Goal: Task Accomplishment & Management: Use online tool/utility

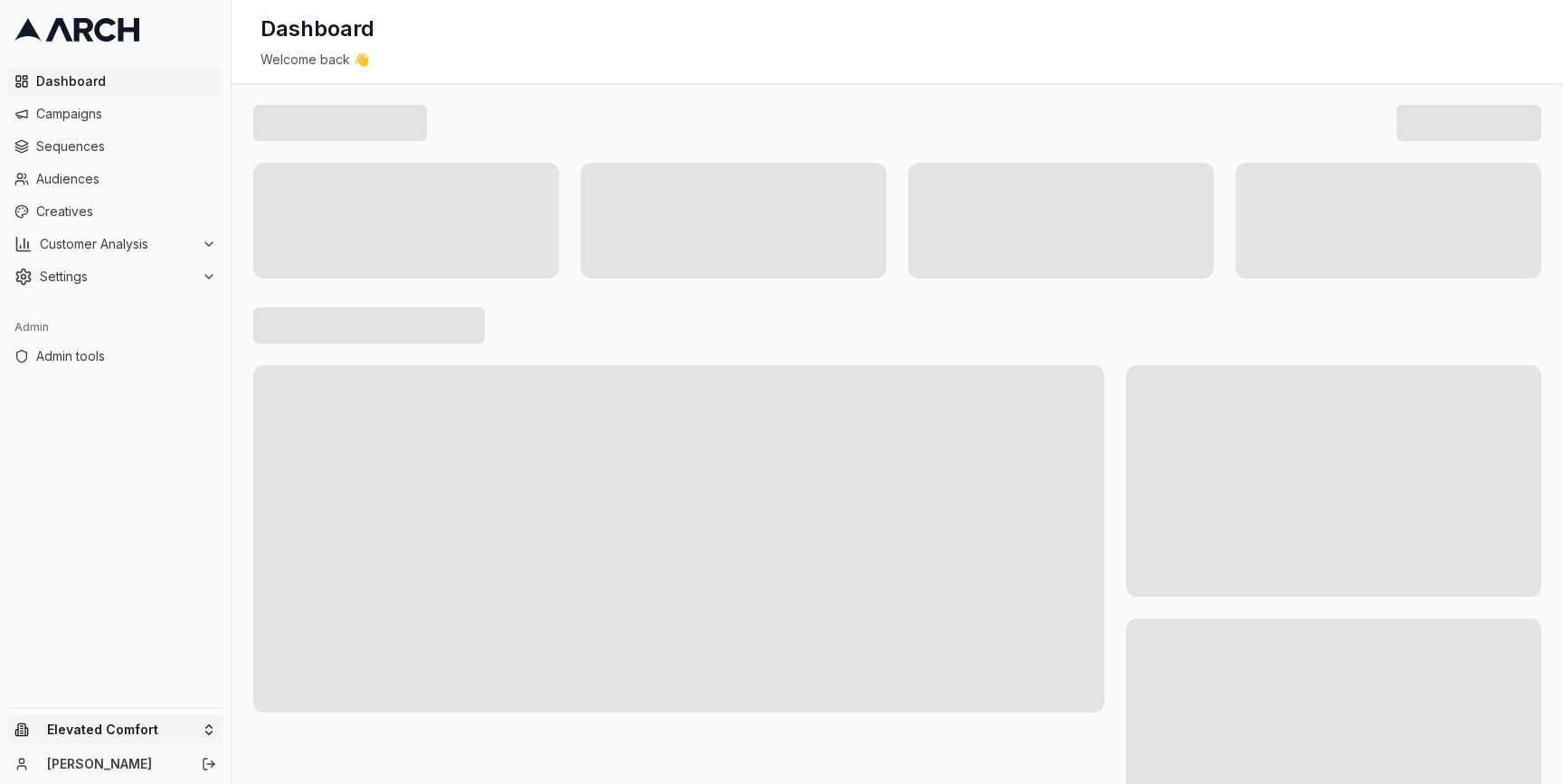
click at [209, 720] on html "Dashboard Campaigns Sequences Audiences Creatives Customer Analysis Settings Ad…" at bounding box center [782, 392] width 1563 height 784
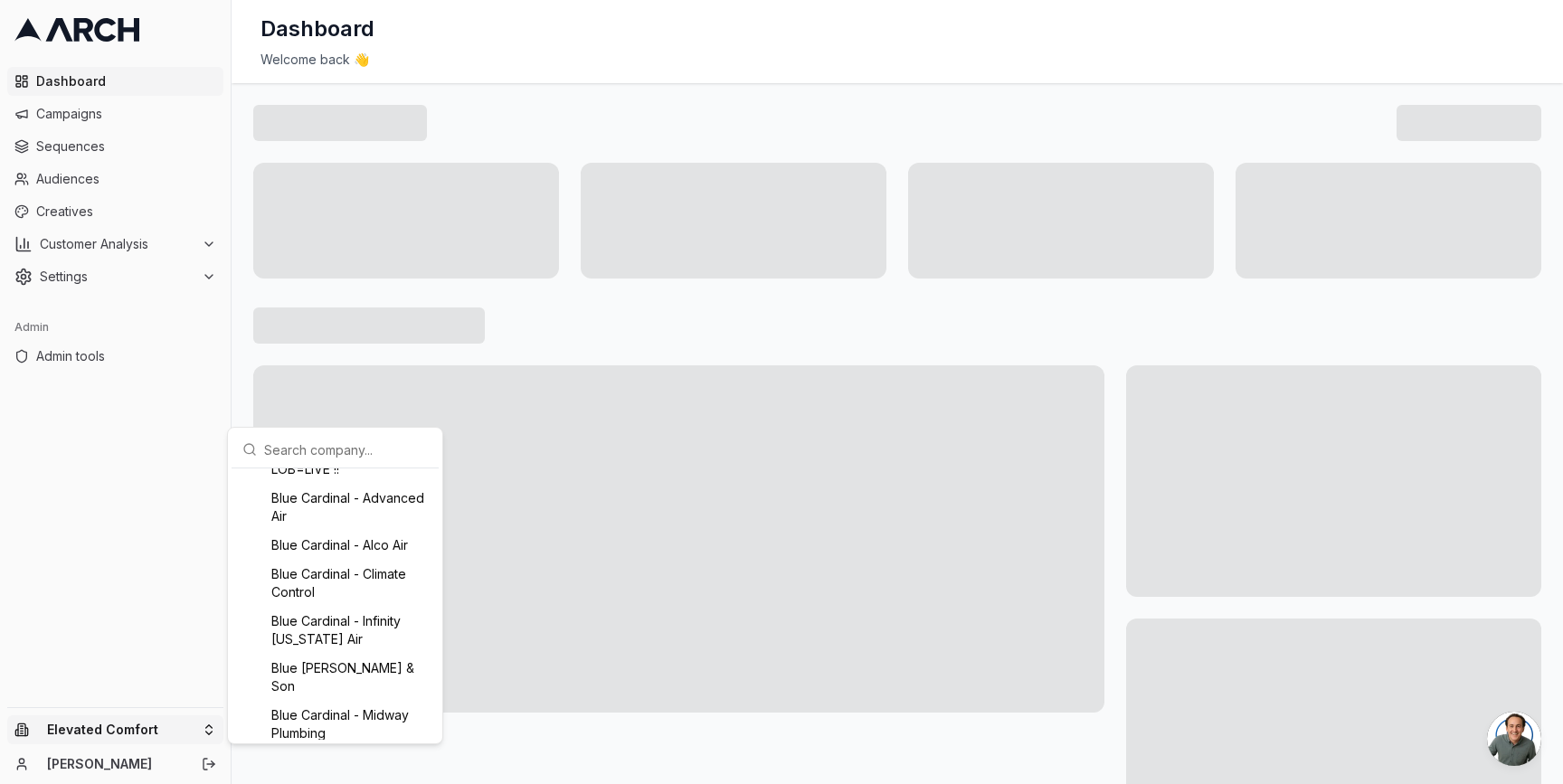
scroll to position [135, 0]
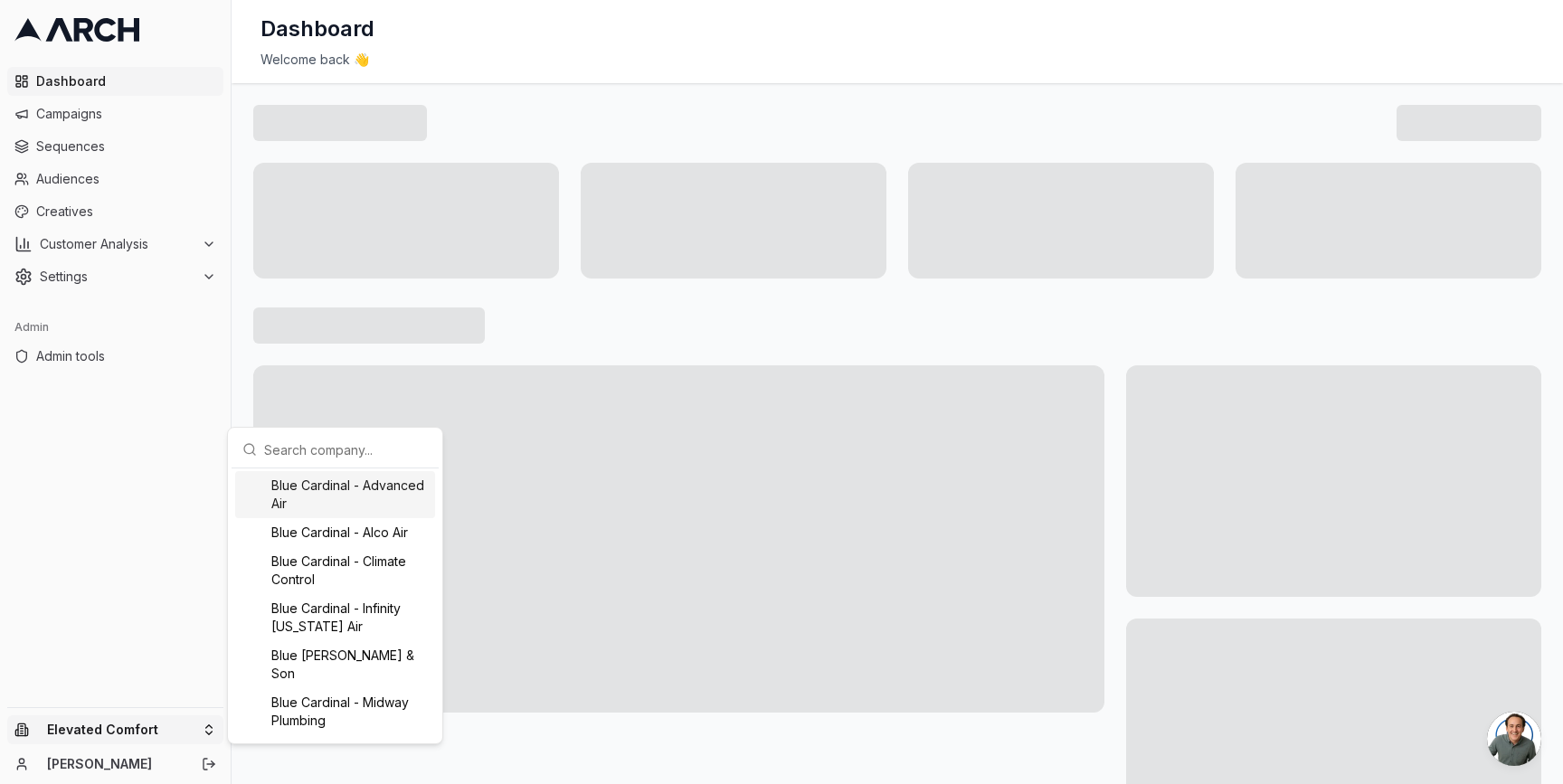
click at [277, 445] on input "text" at bounding box center [346, 449] width 164 height 36
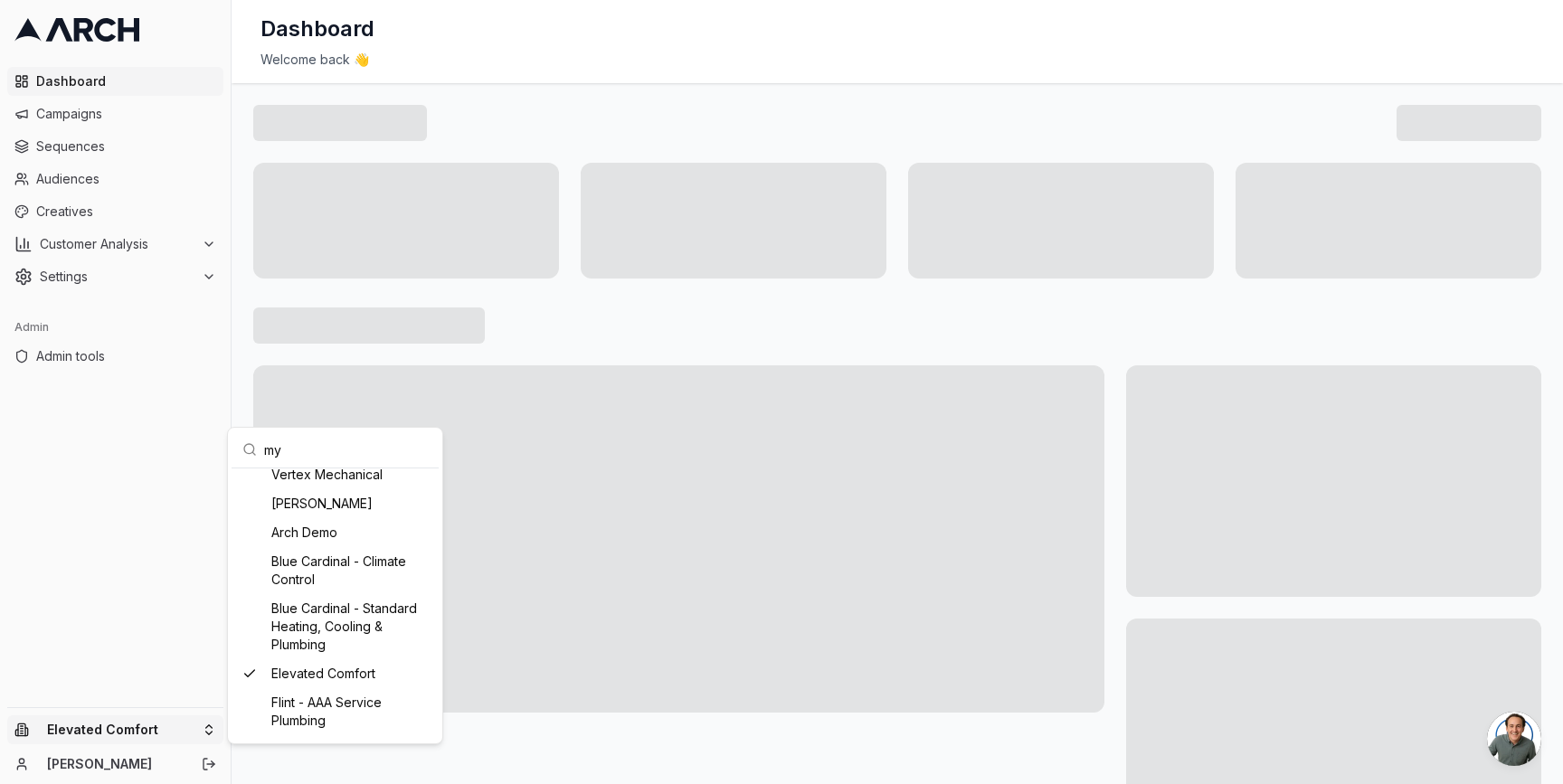
scroll to position [0, 0]
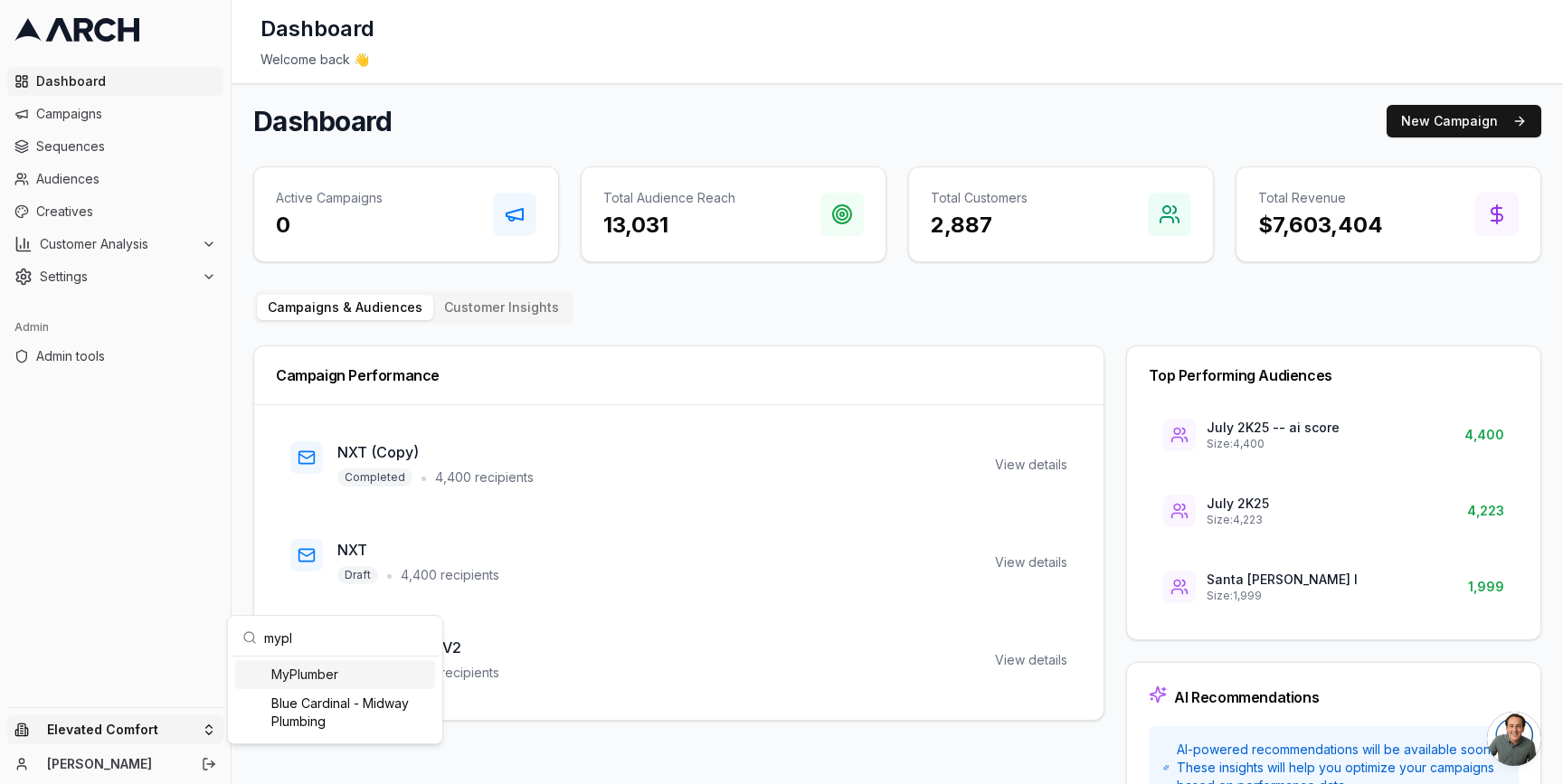
type input "mypl"
click at [323, 675] on div "MyPlumber" at bounding box center [336, 674] width 200 height 29
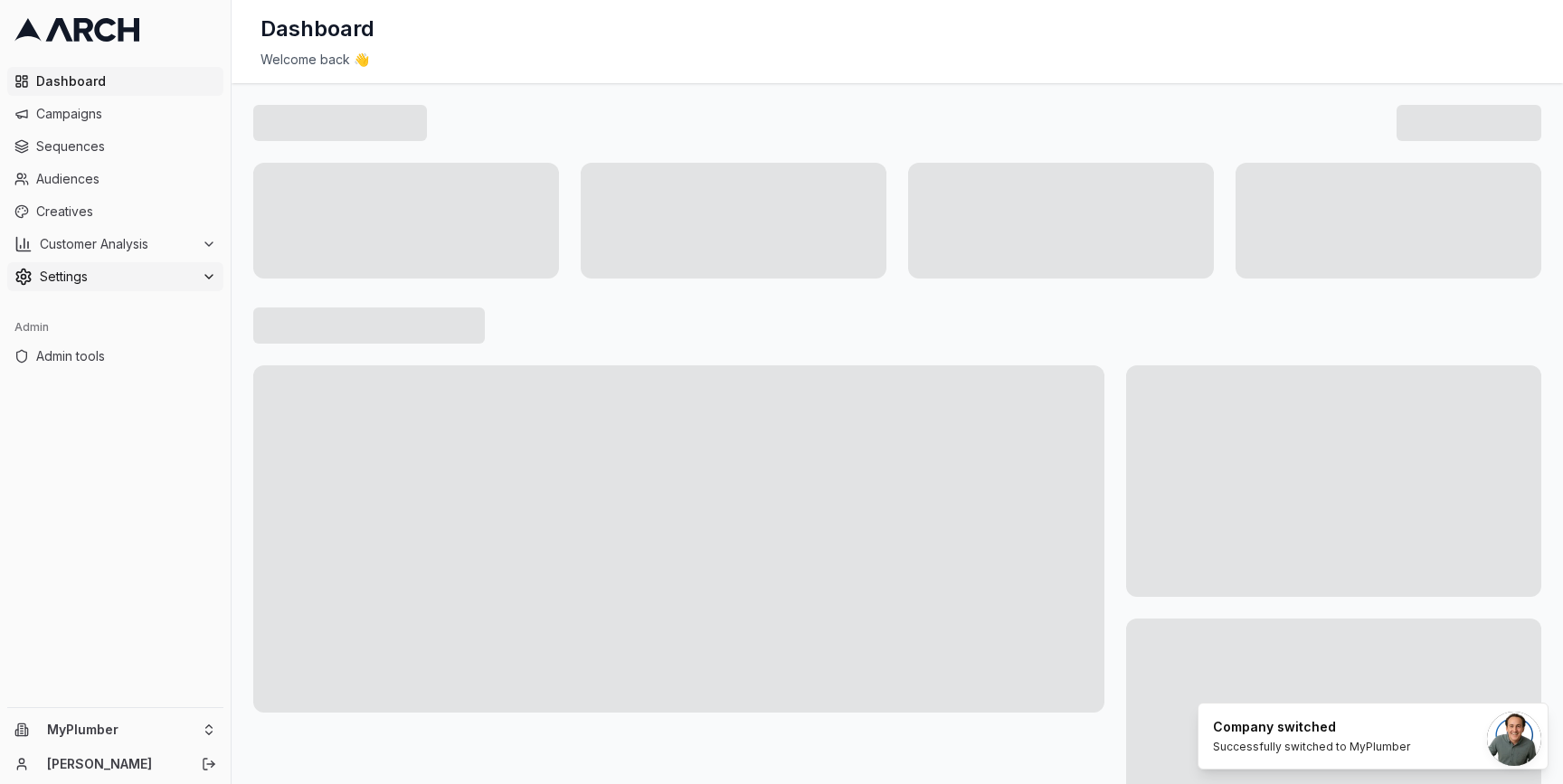
click at [190, 266] on button "Settings" at bounding box center [115, 277] width 216 height 29
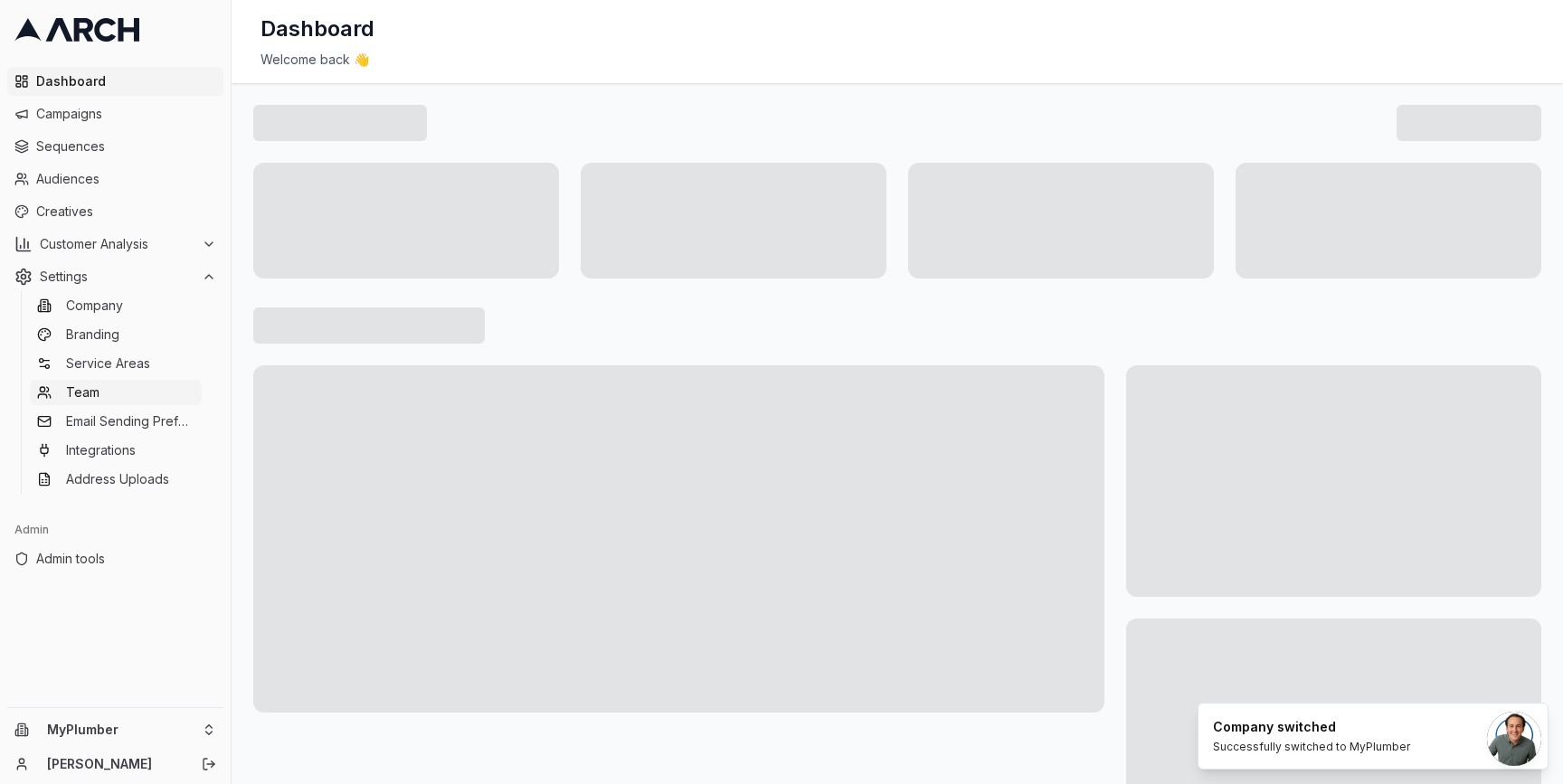
click at [133, 399] on link "Team" at bounding box center [116, 392] width 172 height 25
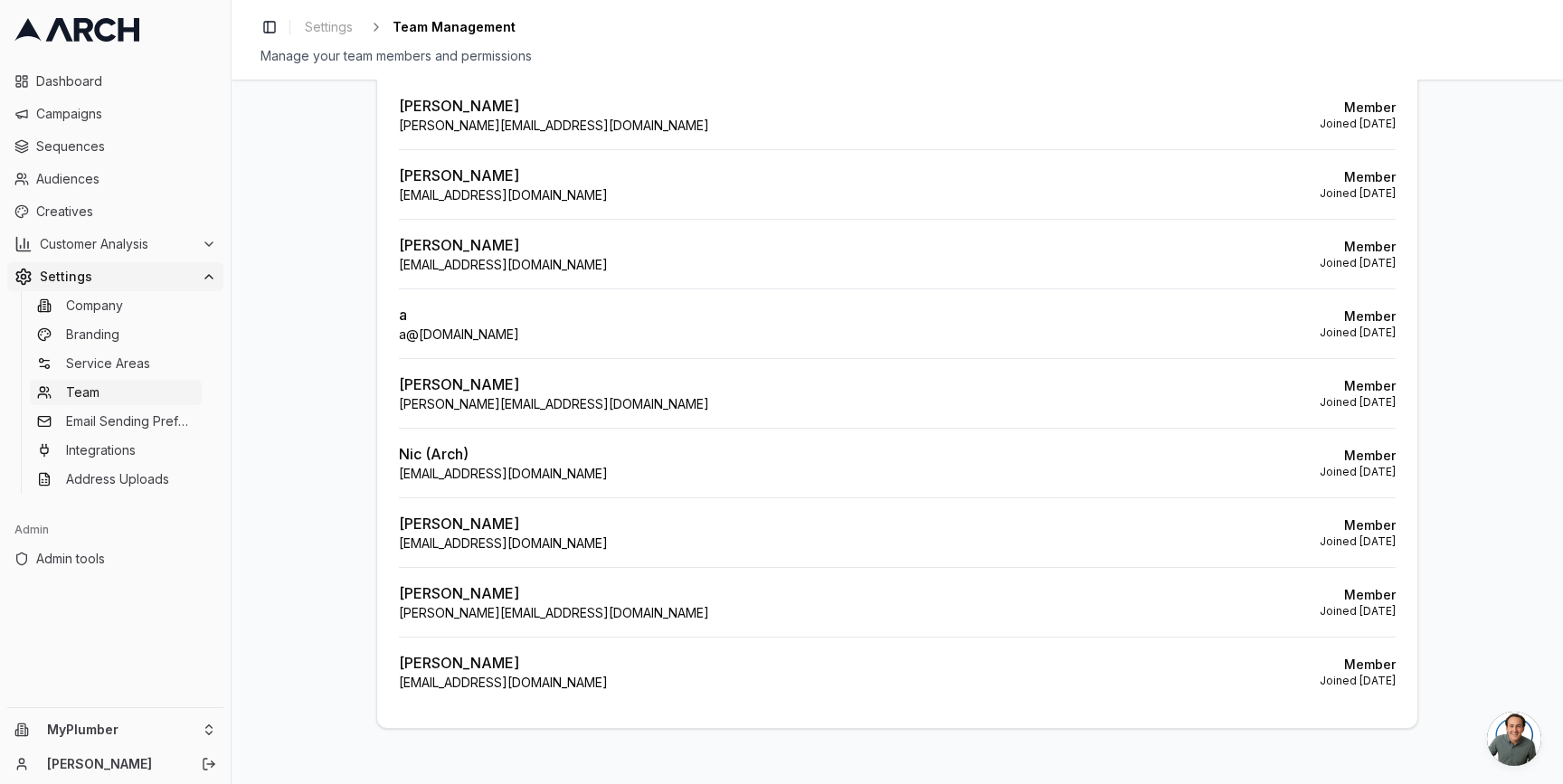
scroll to position [559, 0]
click at [1341, 668] on p "Member" at bounding box center [1357, 662] width 76 height 18
drag, startPoint x: 395, startPoint y: 660, endPoint x: 611, endPoint y: 681, distance: 217.0
click at [611, 681] on div "Andrii Podliepin andreypodlepin@gmail.com Member Joined Sep 3, 2025" at bounding box center [897, 668] width 997 height 70
click at [463, 659] on p "Andrii Podliepin" at bounding box center [504, 660] width 209 height 21
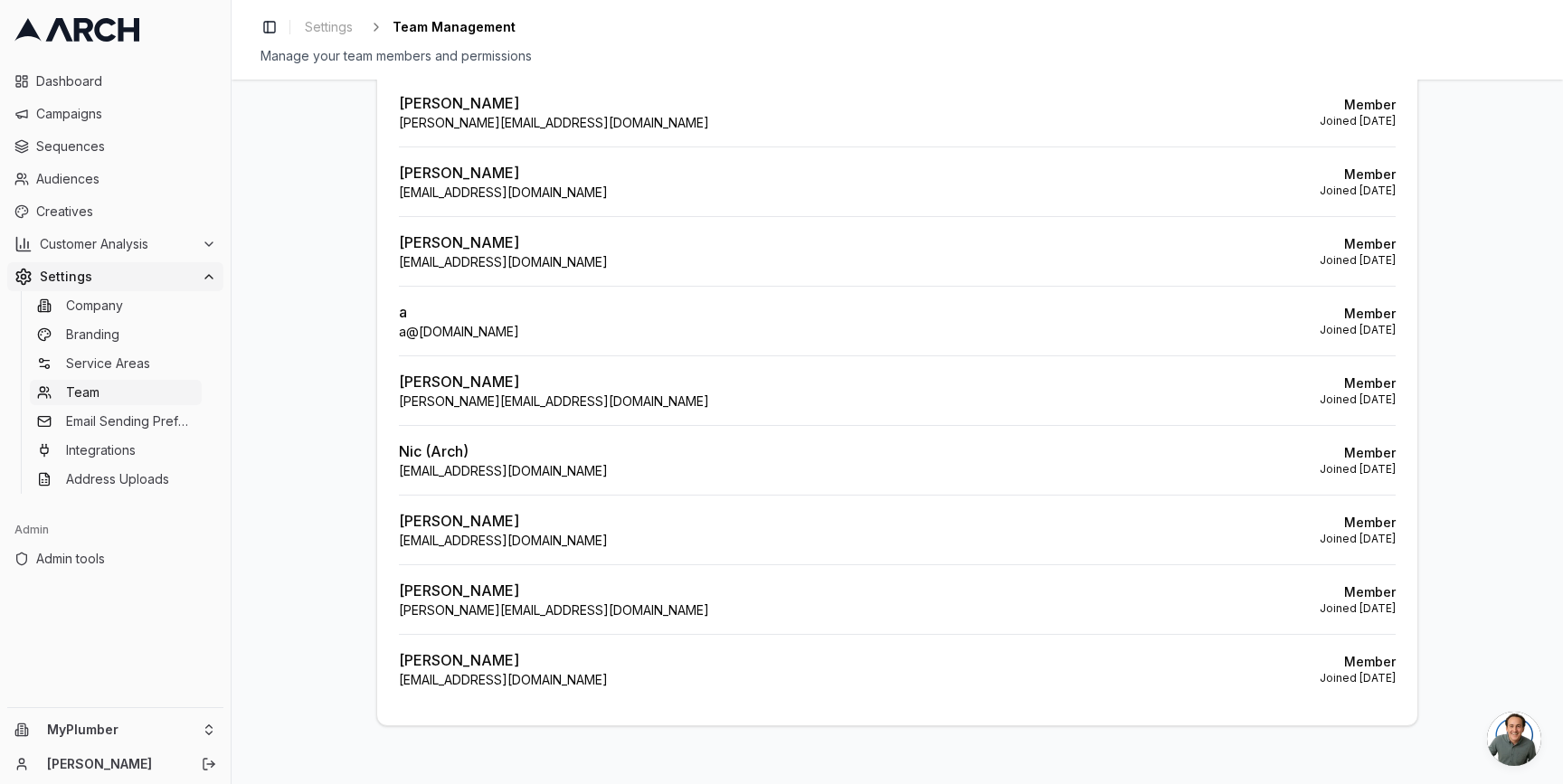
click at [463, 659] on p "Andrii Podliepin" at bounding box center [504, 660] width 209 height 21
click at [423, 665] on p "Andrii Podliepin" at bounding box center [504, 660] width 209 height 21
drag, startPoint x: 401, startPoint y: 658, endPoint x: 520, endPoint y: 680, distance: 121.0
click at [520, 680] on div "Andrii Podliepin andreypodlepin@gmail.com" at bounding box center [504, 669] width 209 height 40
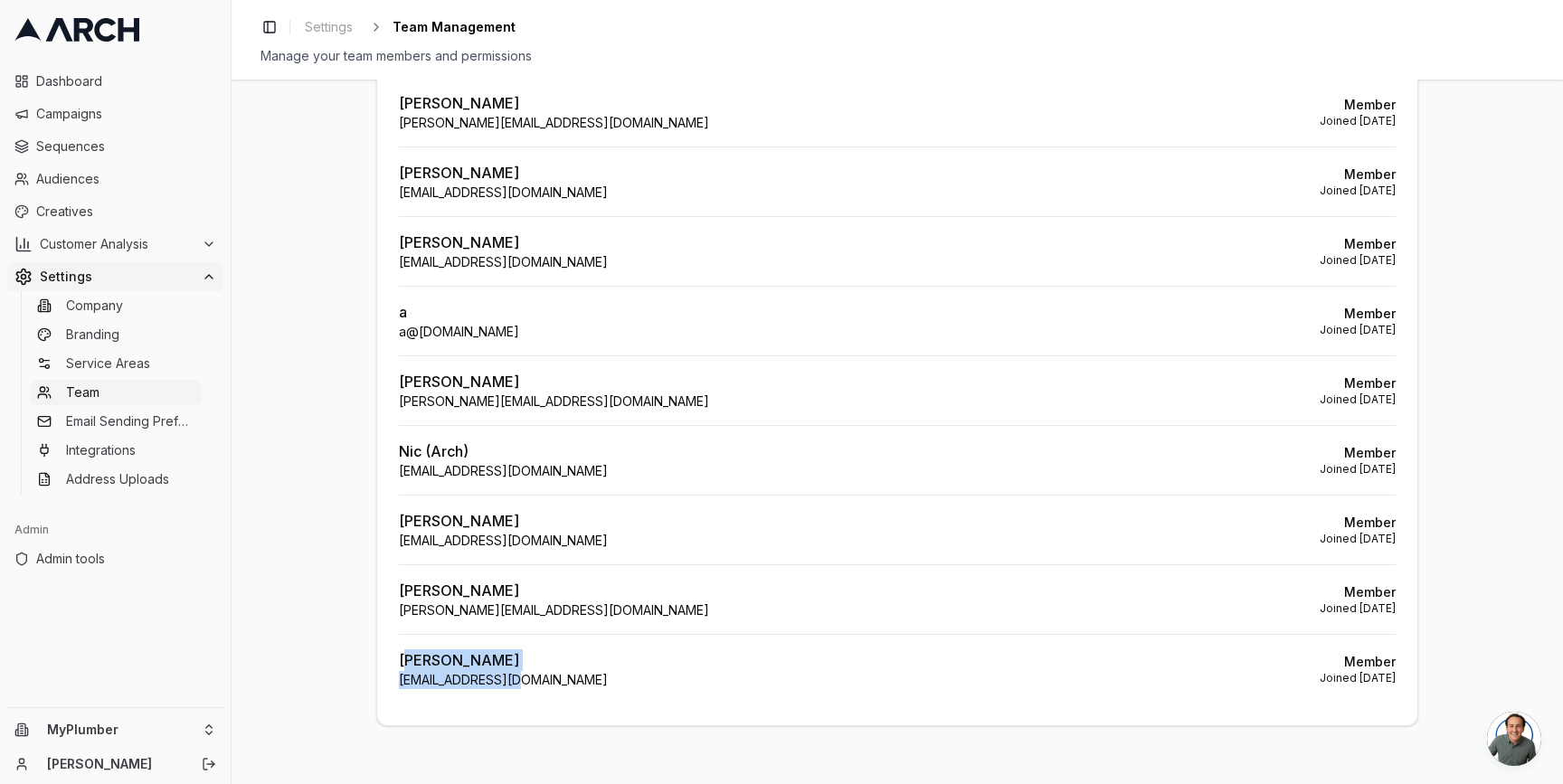
click at [520, 680] on p "andreypodlepin@gmail.com" at bounding box center [504, 679] width 209 height 18
click at [462, 671] on p "andreypodlepin@gmail.com" at bounding box center [504, 679] width 209 height 18
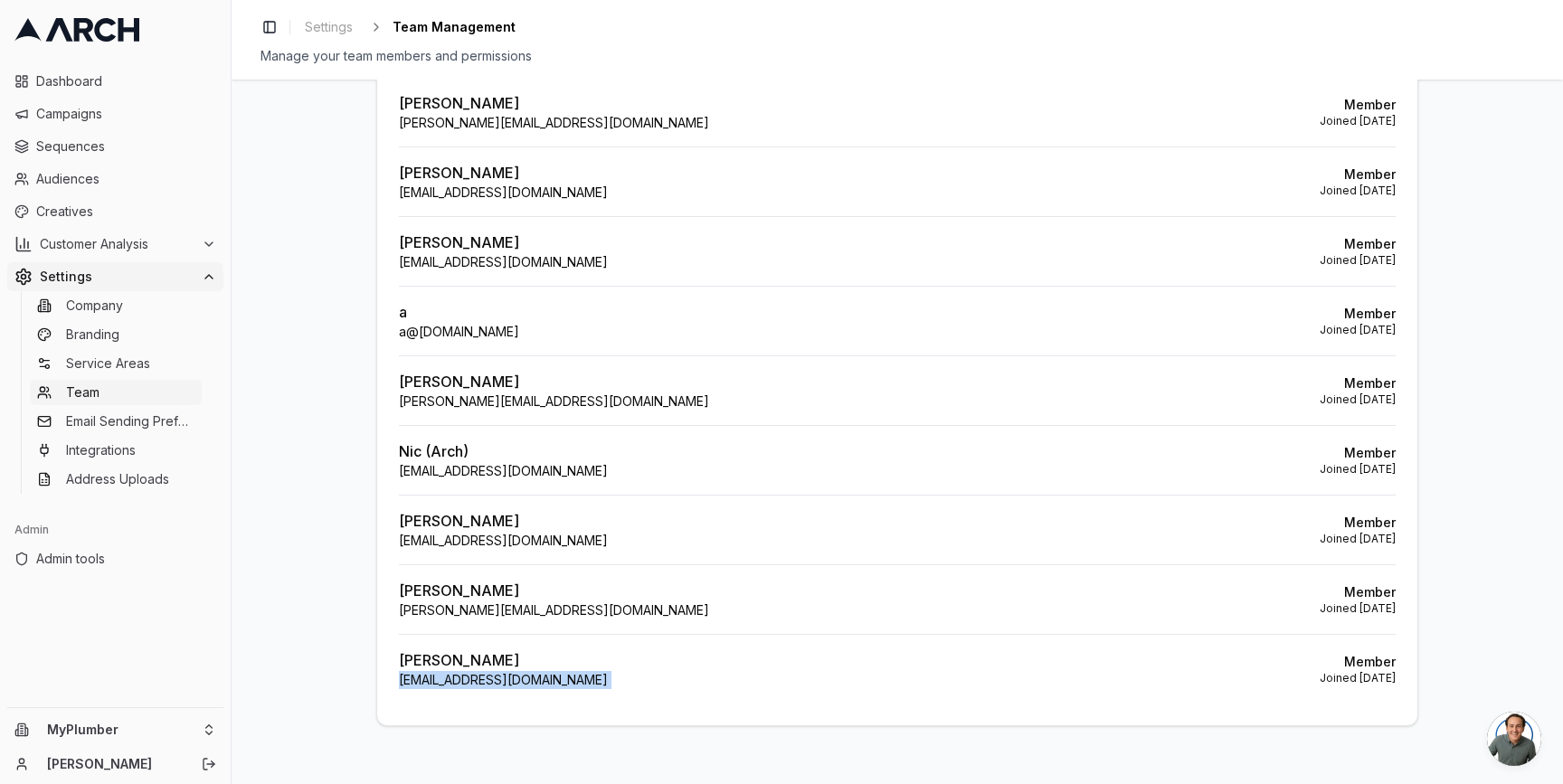
click at [462, 671] on p "andreypodlepin@gmail.com" at bounding box center [504, 679] width 209 height 18
click at [459, 664] on p "Andrii Podliepin" at bounding box center [504, 660] width 209 height 21
click at [463, 663] on p "Andrii Podliepin" at bounding box center [504, 660] width 209 height 21
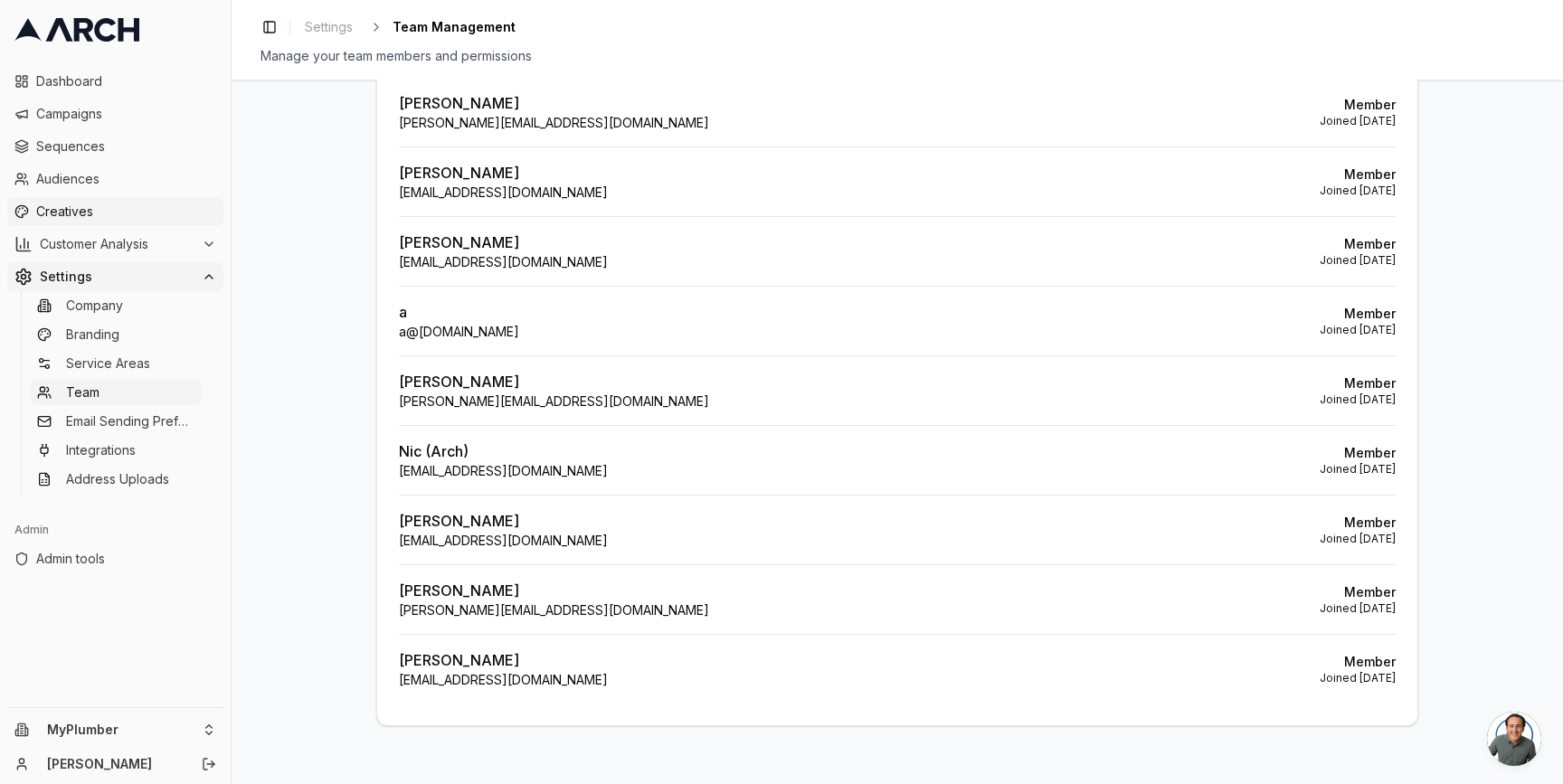
click at [132, 213] on span "Creatives" at bounding box center [126, 211] width 180 height 18
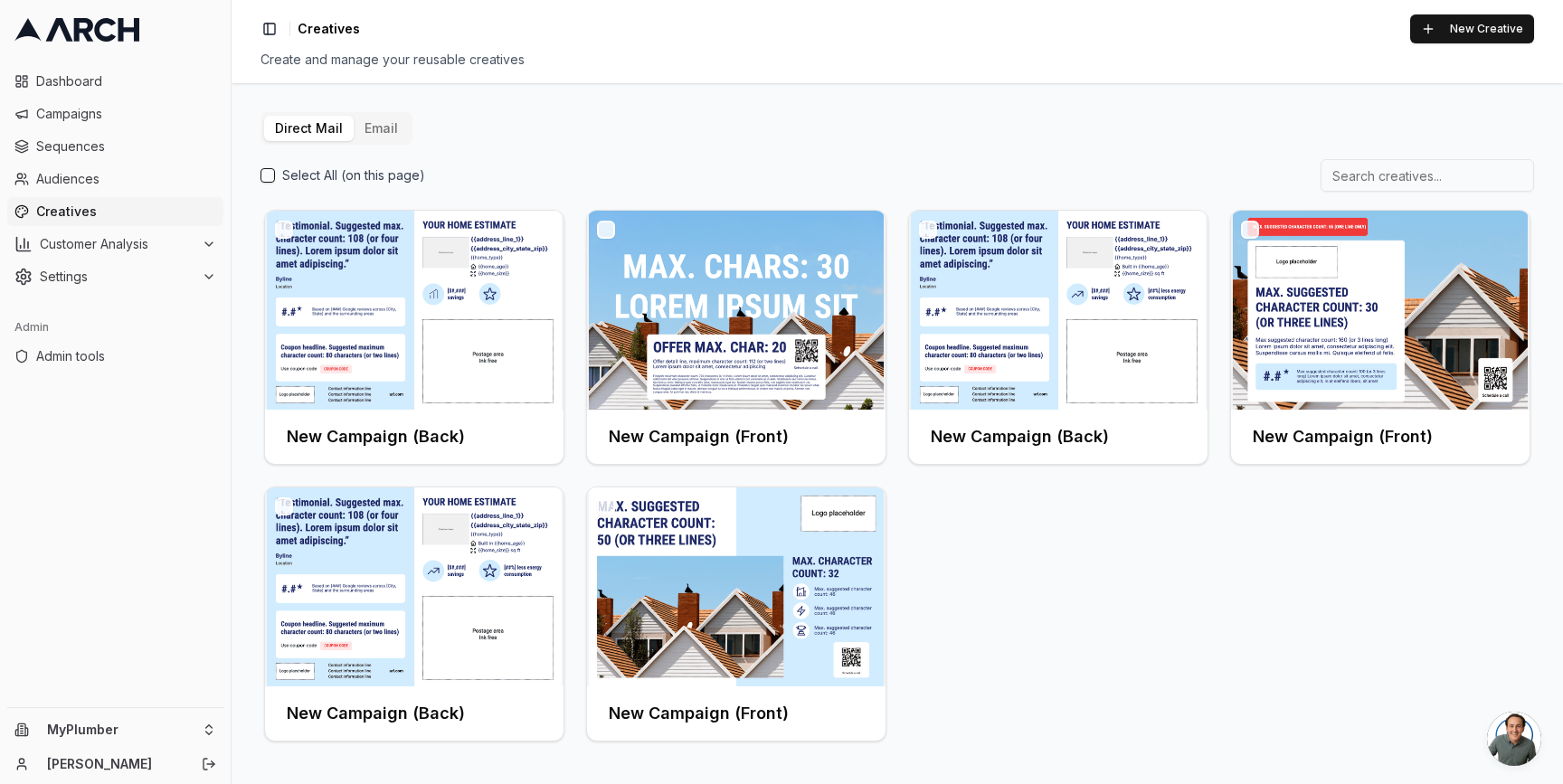
click at [377, 125] on button "Email" at bounding box center [380, 128] width 55 height 25
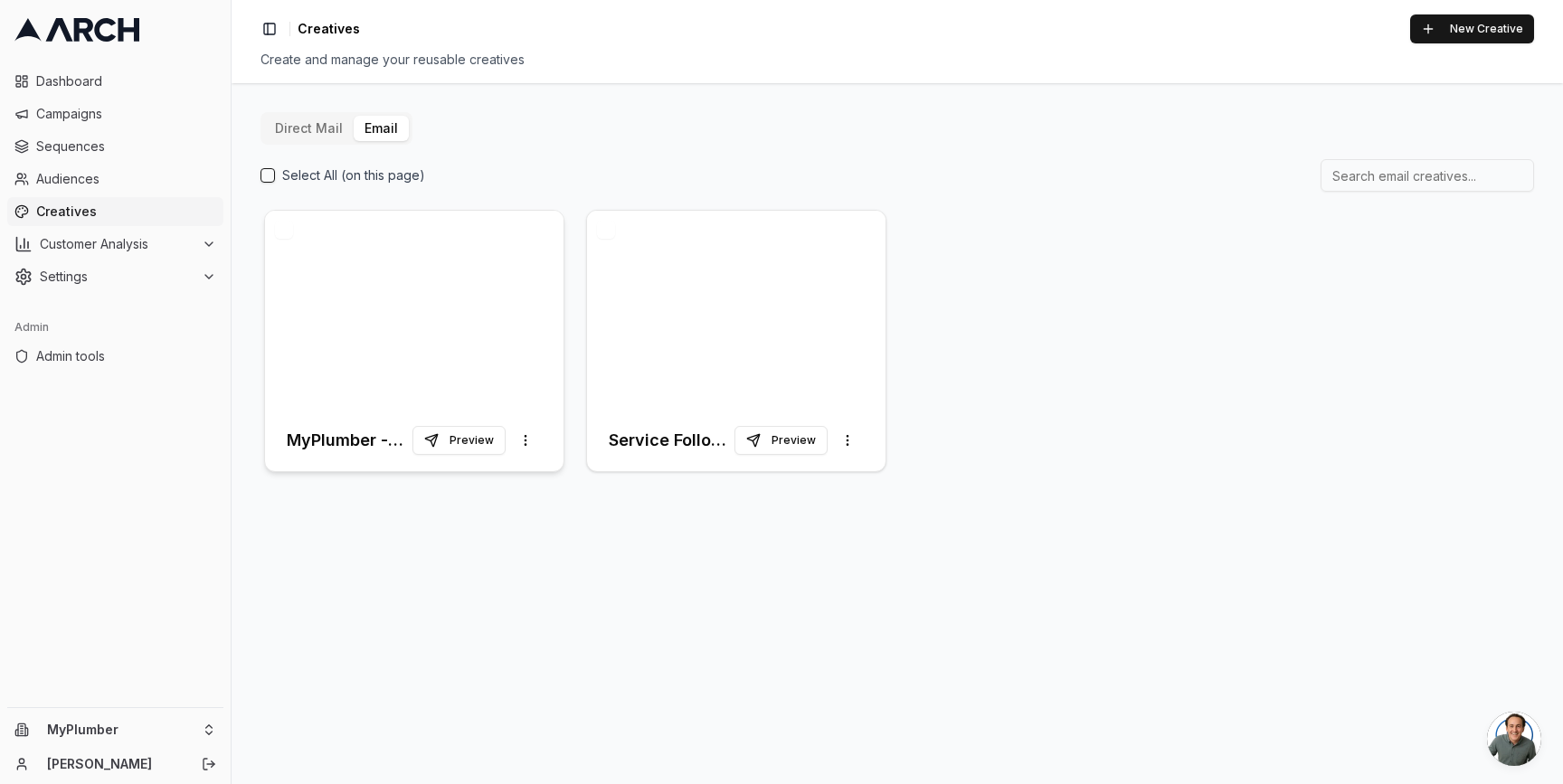
click at [458, 323] on div at bounding box center [414, 309] width 298 height 199
click at [699, 333] on div at bounding box center [736, 309] width 298 height 199
click at [408, 309] on div at bounding box center [414, 309] width 298 height 199
click at [286, 230] on button "button" at bounding box center [283, 229] width 18 height 18
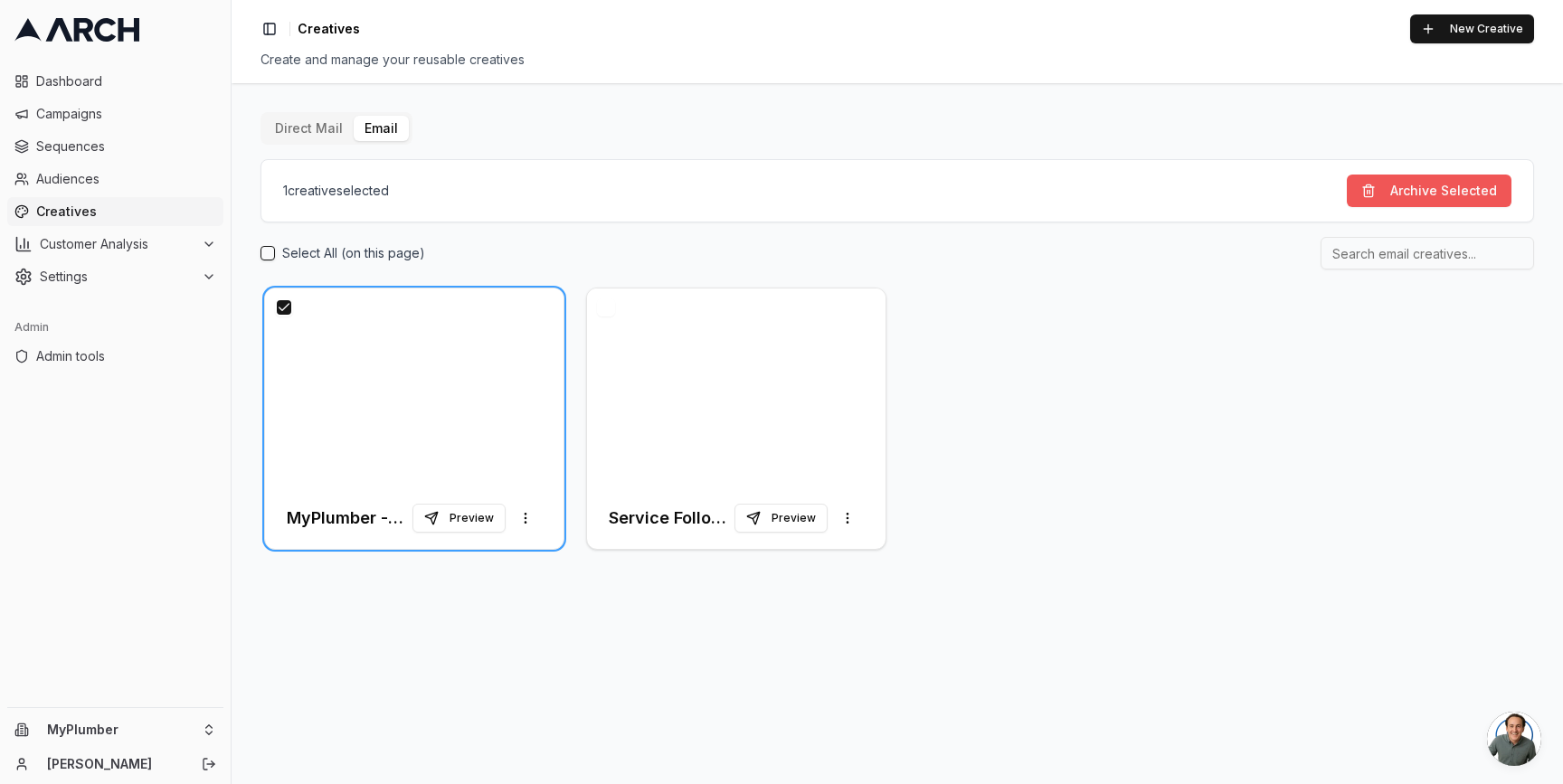
click at [1405, 187] on button "Archive Selected" at bounding box center [1429, 191] width 165 height 33
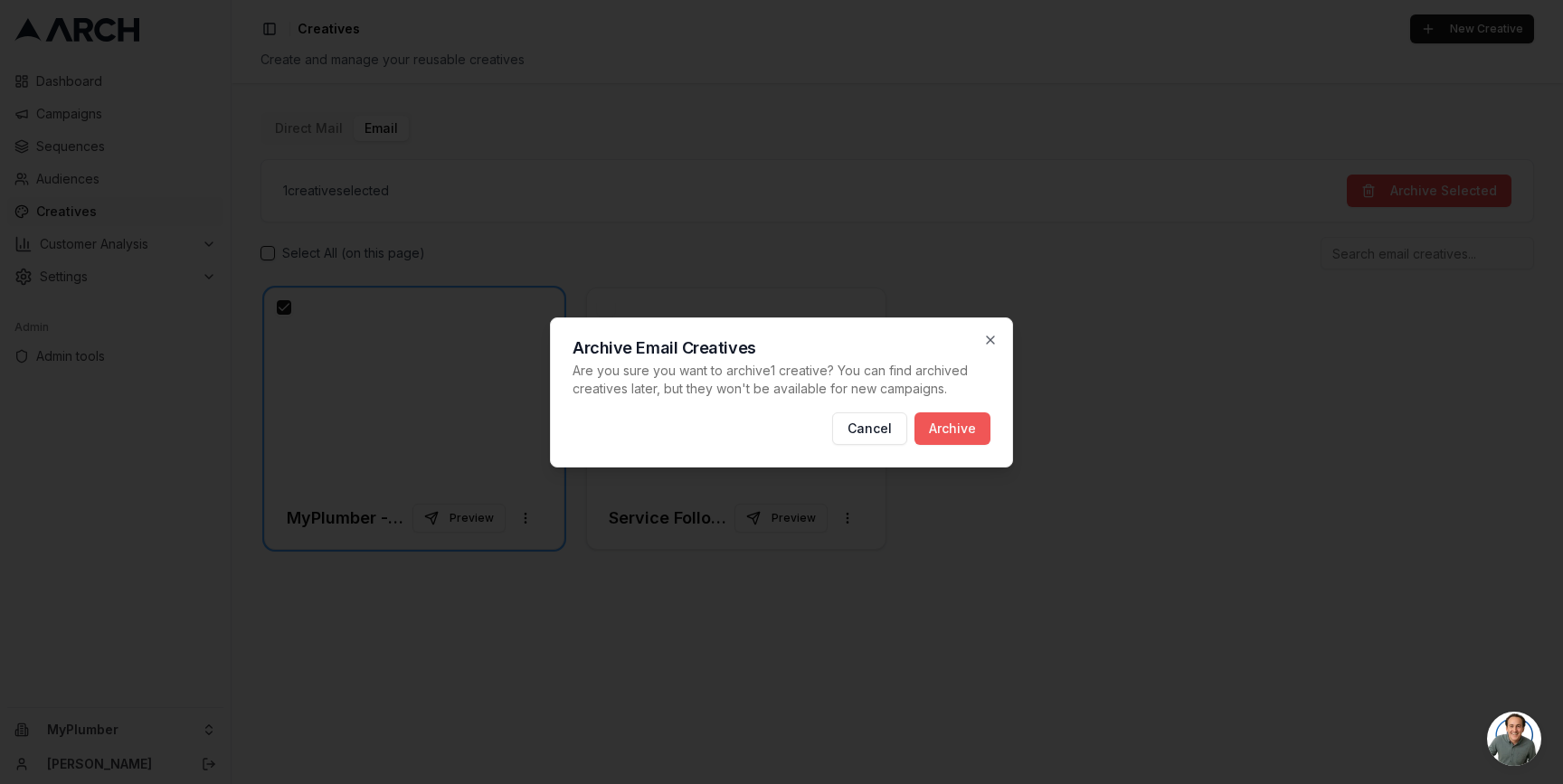
click at [968, 433] on button "Archive" at bounding box center [952, 428] width 76 height 33
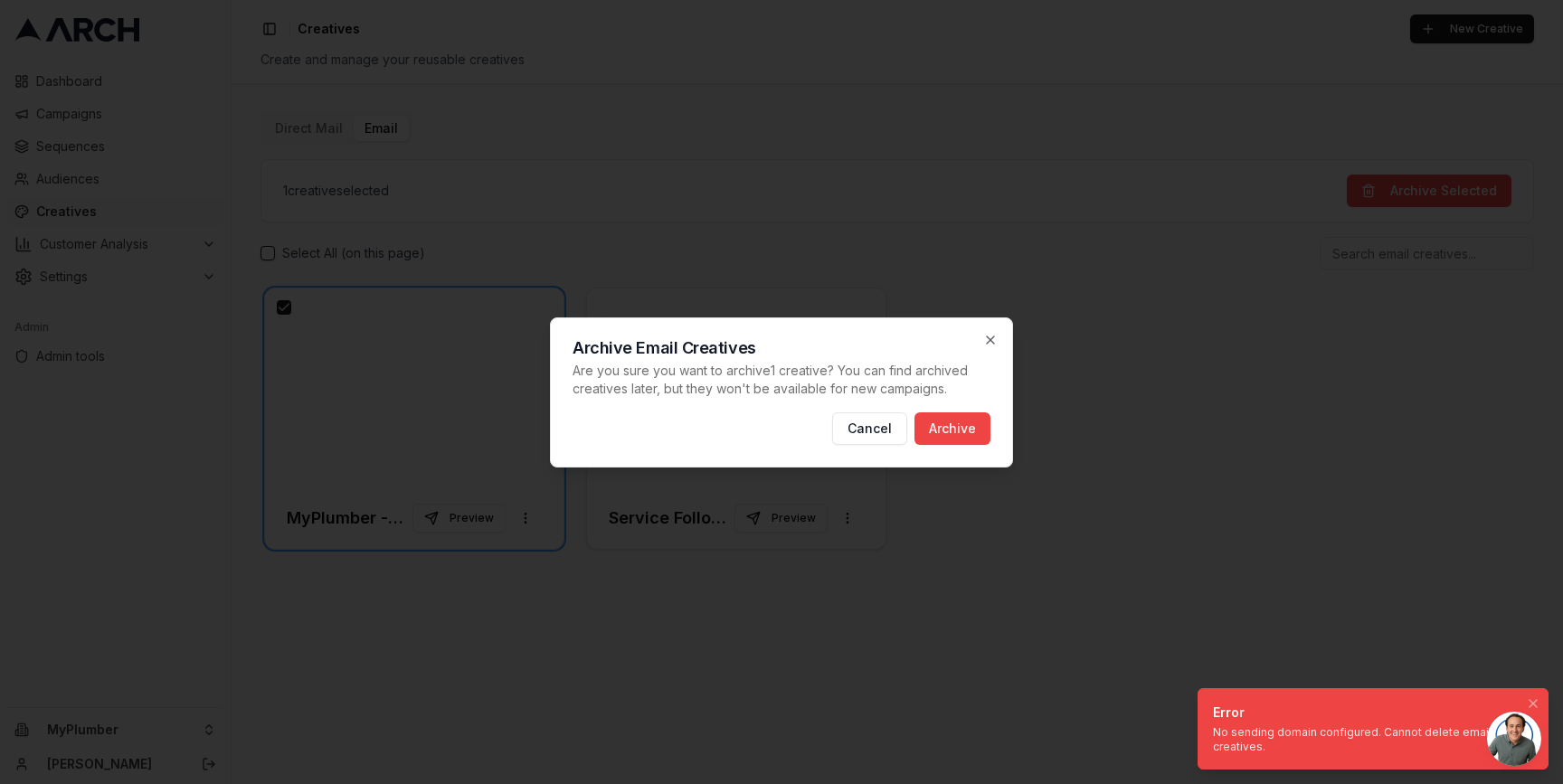
click at [1259, 733] on div "No sending domain configured. Cannot delete email creatives." at bounding box center [1369, 739] width 313 height 29
click at [989, 336] on icon "button" at bounding box center [990, 339] width 14 height 14
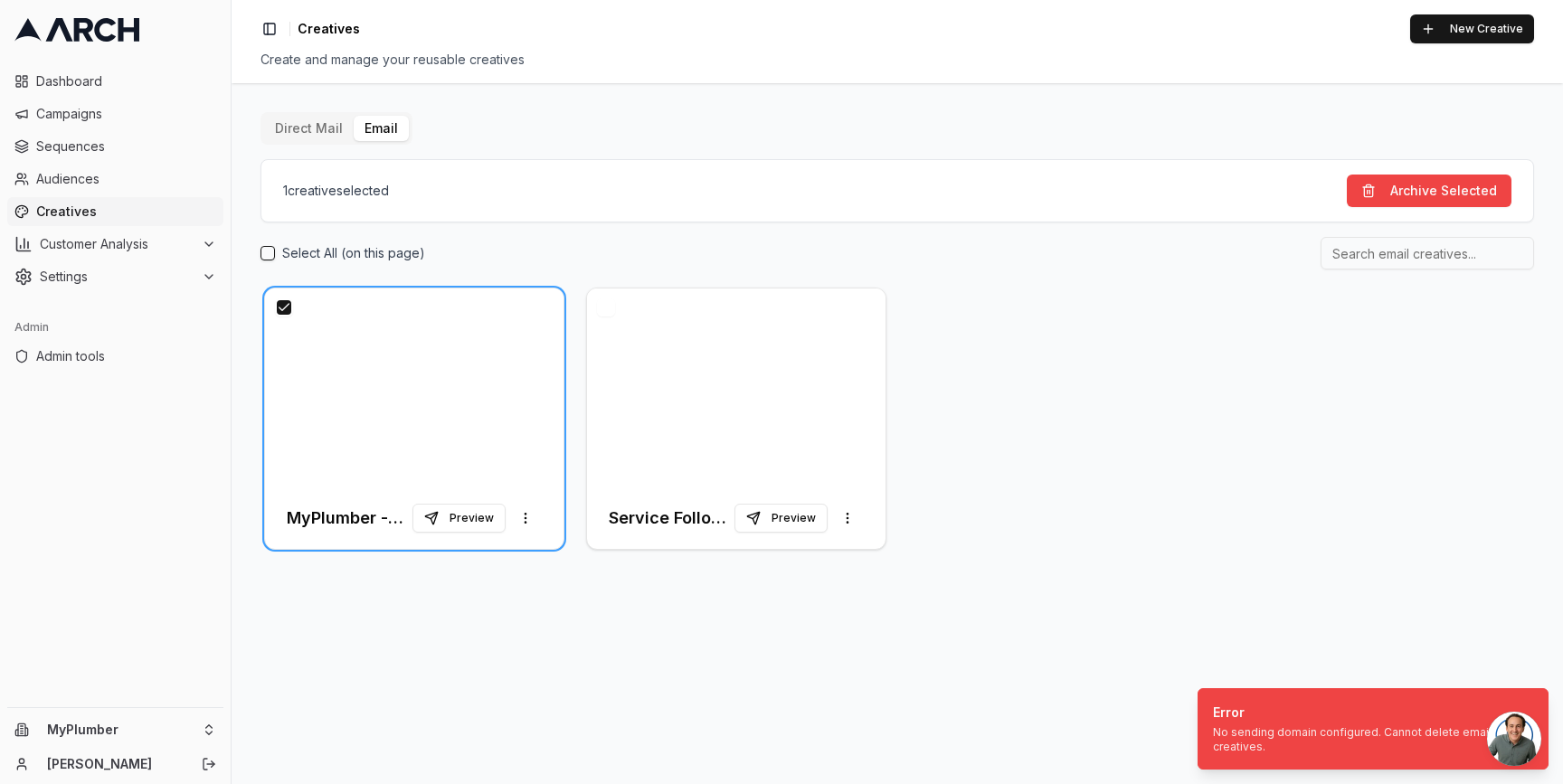
click at [774, 246] on div "Select All (on this page)" at bounding box center [897, 253] width 1273 height 33
click at [284, 306] on button "button" at bounding box center [283, 306] width 18 height 18
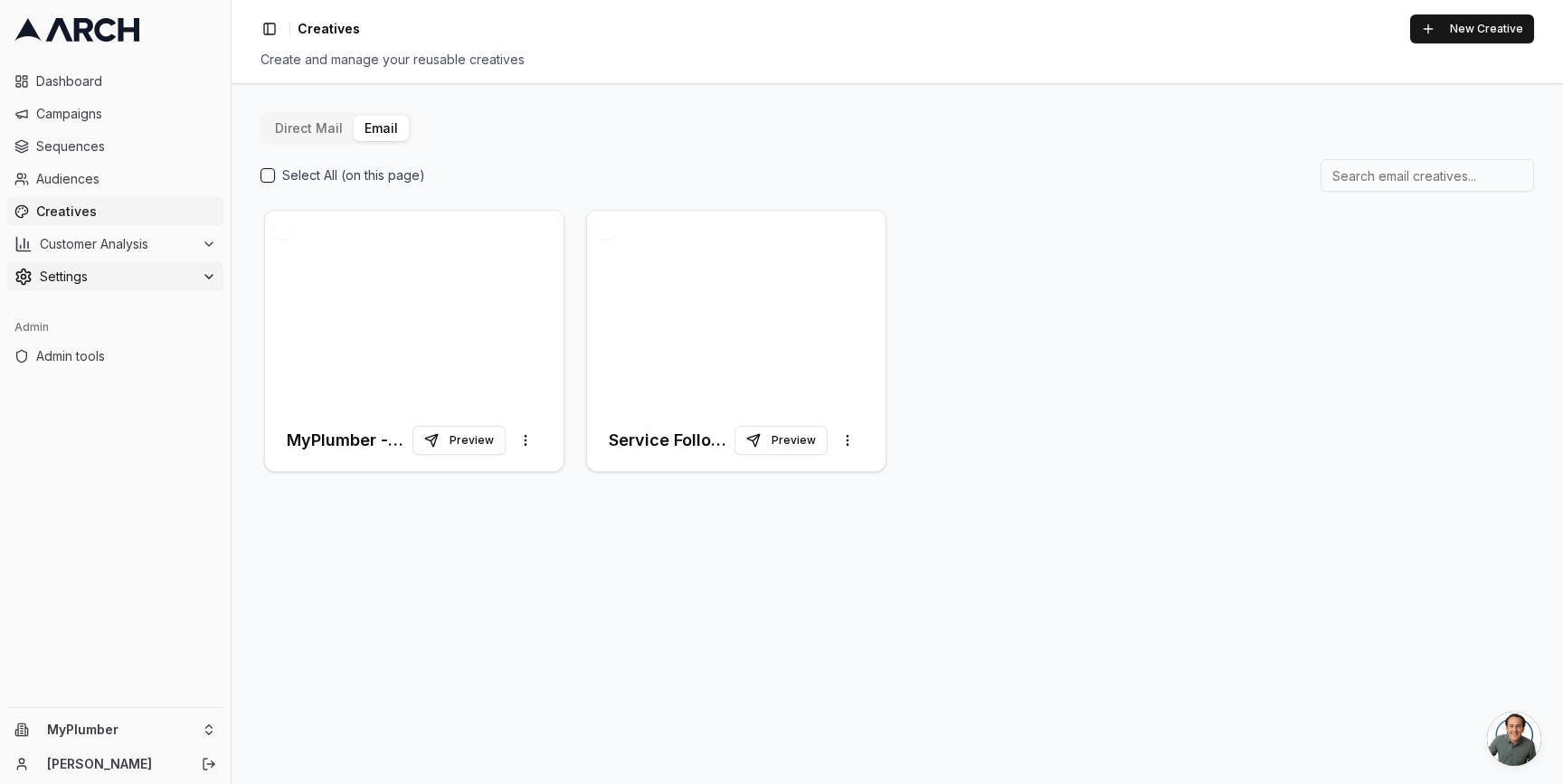
click at [149, 273] on span "Settings" at bounding box center [117, 276] width 154 height 18
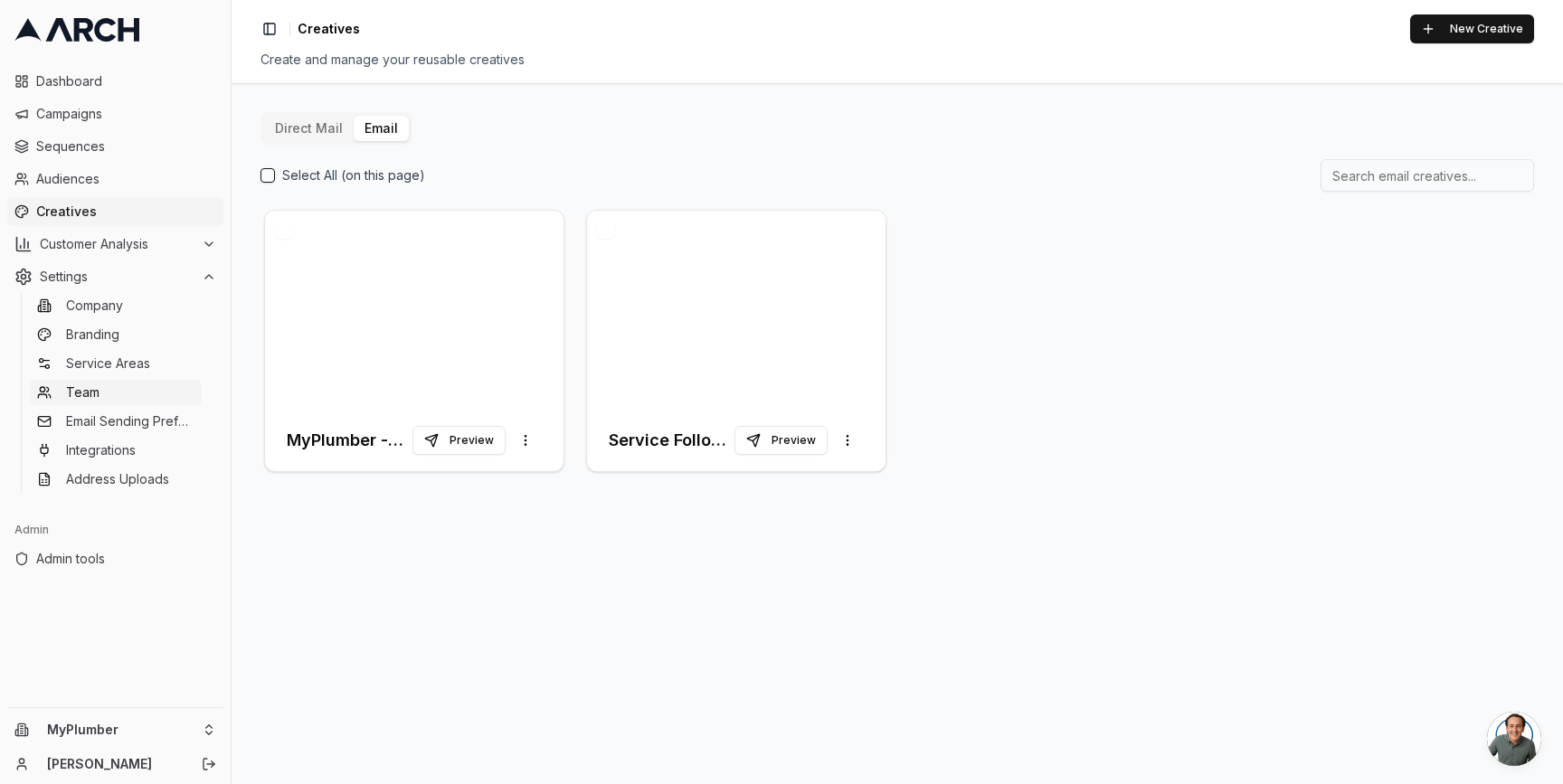
click at [142, 394] on link "Team" at bounding box center [116, 392] width 172 height 25
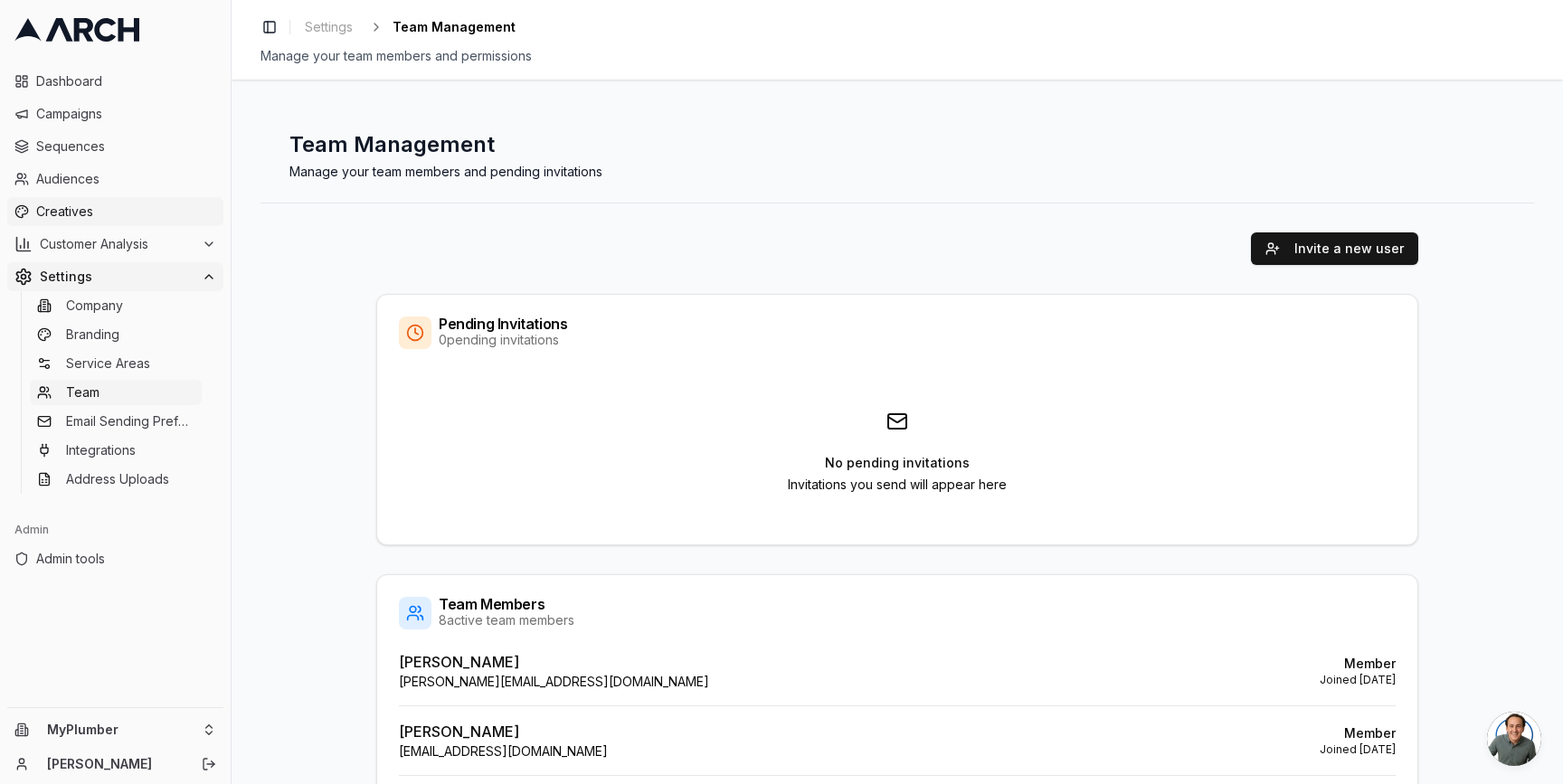
click at [149, 211] on span "Creatives" at bounding box center [126, 211] width 180 height 18
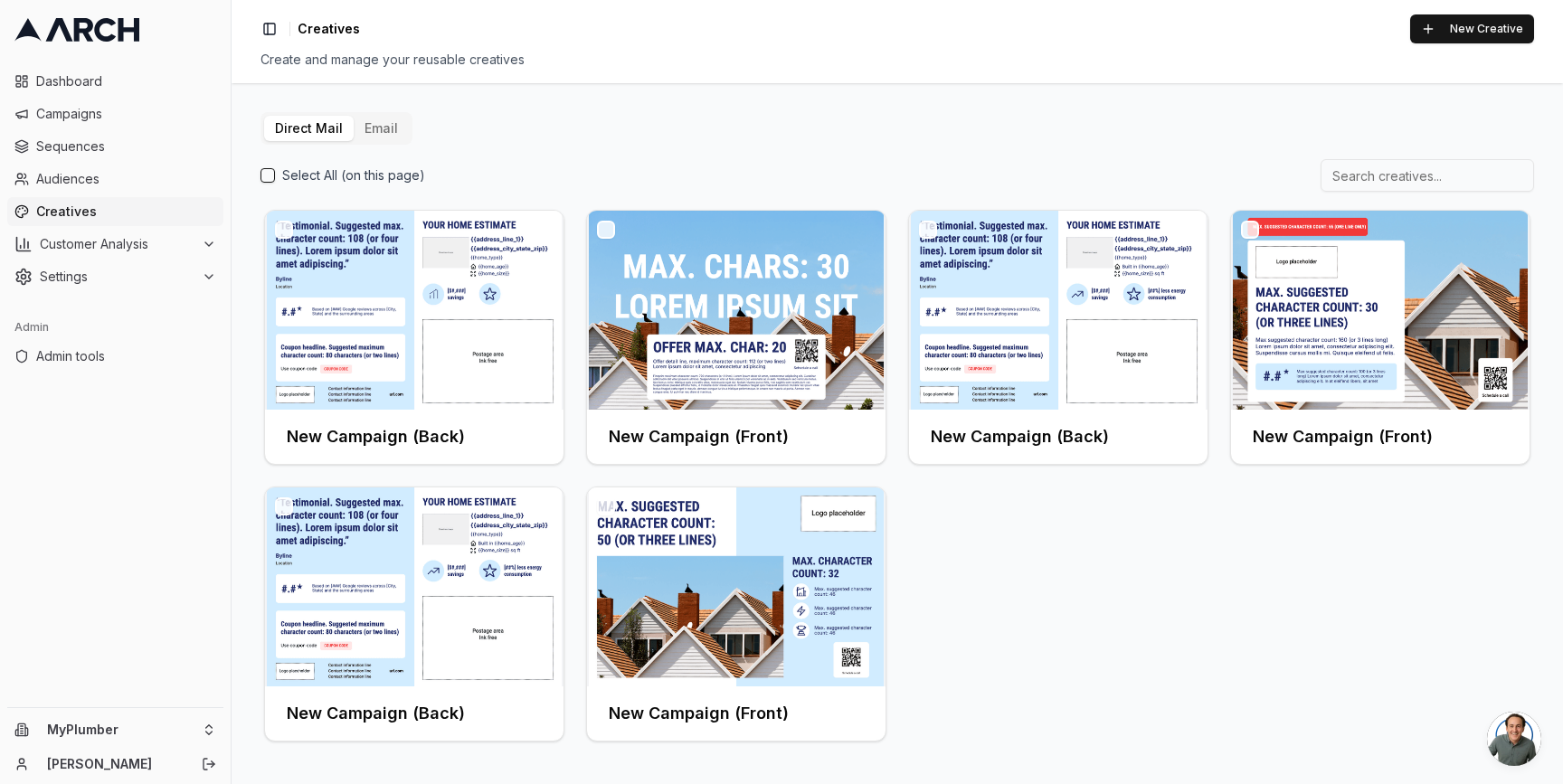
click at [380, 134] on button "Email" at bounding box center [380, 128] width 55 height 25
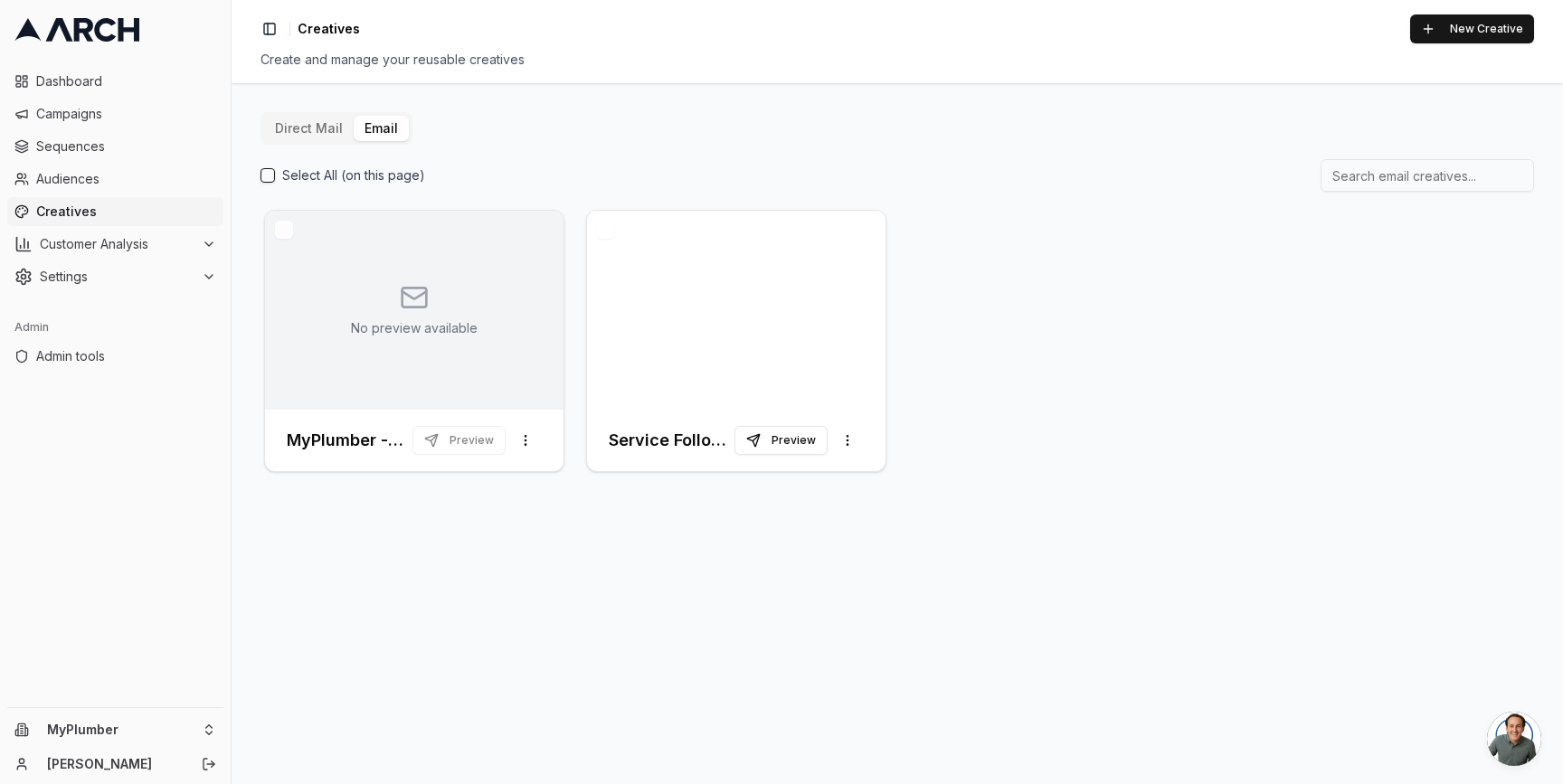
click at [285, 231] on button "button" at bounding box center [283, 229] width 18 height 18
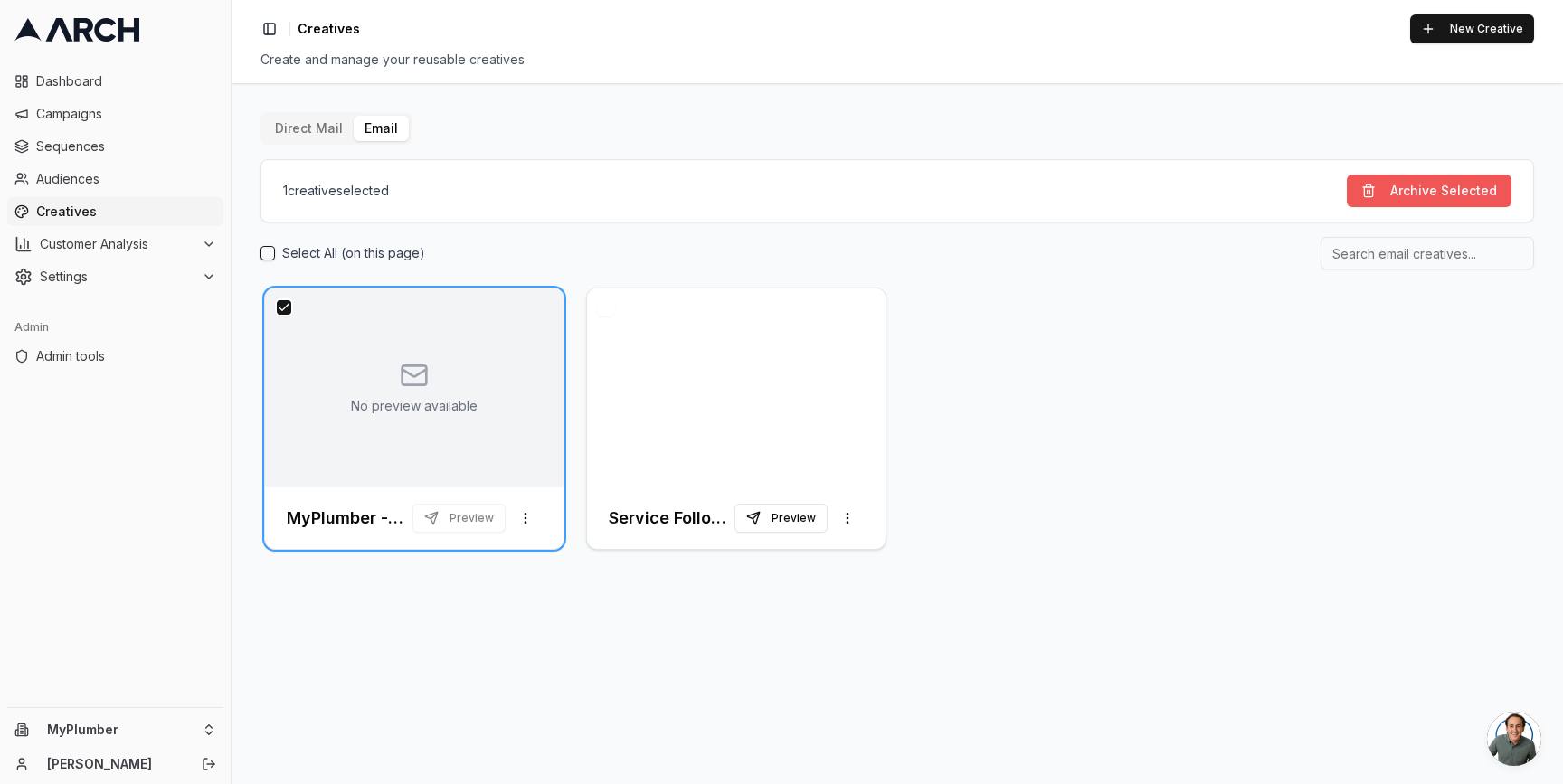
click at [1415, 201] on button "Archive Selected" at bounding box center [1429, 191] width 165 height 33
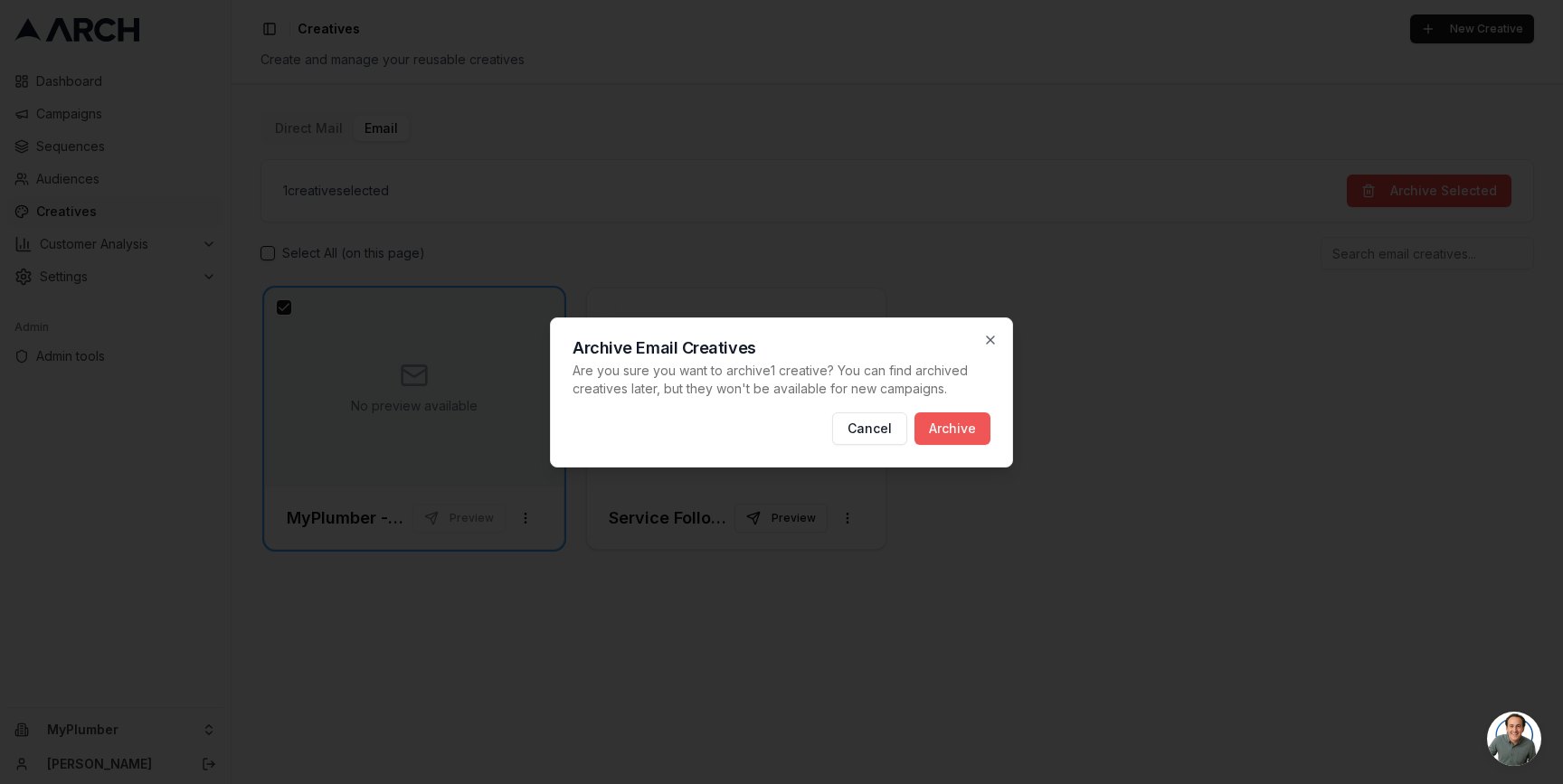
click at [972, 424] on button "Archive" at bounding box center [952, 428] width 76 height 33
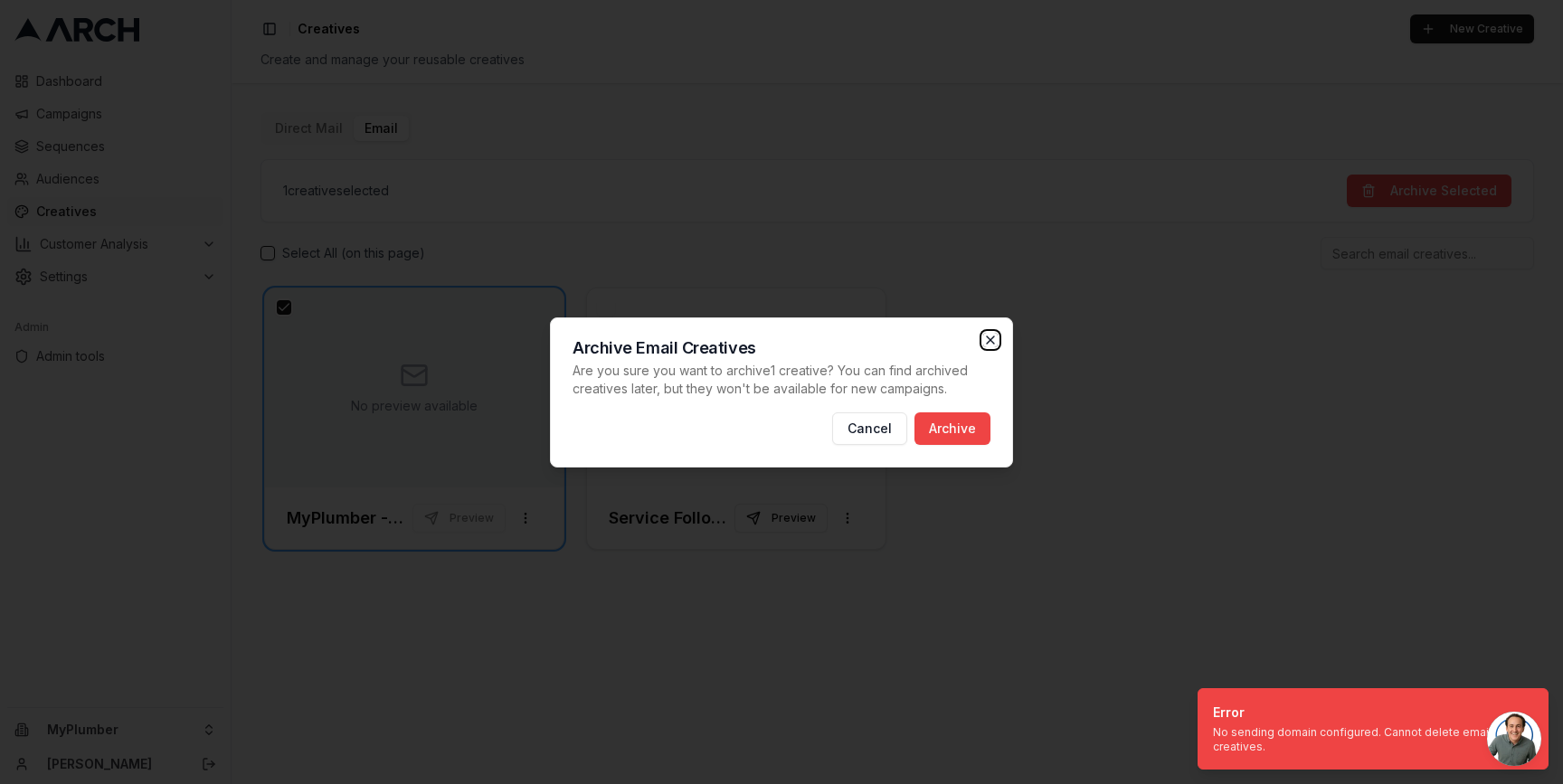
click at [989, 339] on icon "button" at bounding box center [990, 339] width 14 height 14
